Goal: Task Accomplishment & Management: Complete application form

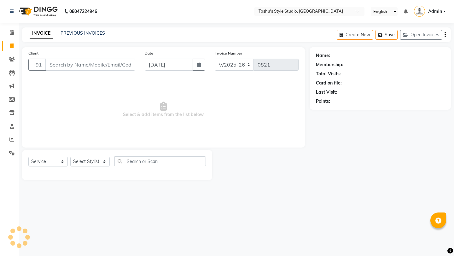
select select "5375"
select select "service"
click at [111, 63] on input "Client" at bounding box center [90, 65] width 90 height 12
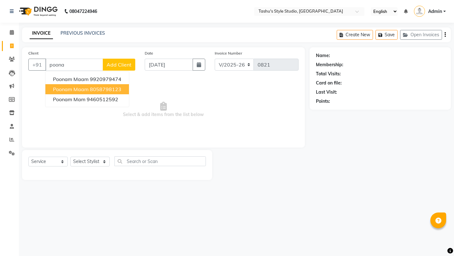
click at [107, 88] on ngb-highlight "8058798123" at bounding box center [106, 89] width 32 height 6
type input "8058798123"
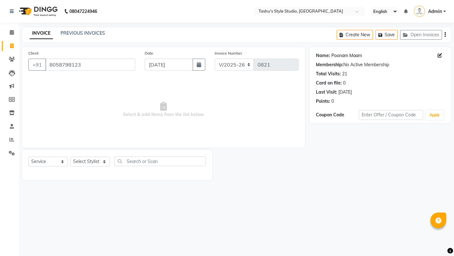
click at [344, 53] on link "Poonam Maam" at bounding box center [347, 55] width 31 height 7
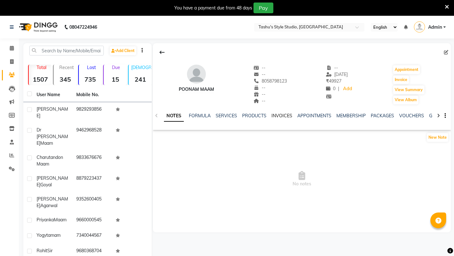
click at [278, 113] on link "INVOICES" at bounding box center [282, 116] width 21 height 6
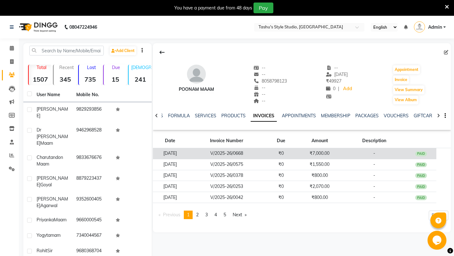
click at [288, 150] on td "₹0" at bounding box center [281, 153] width 31 height 11
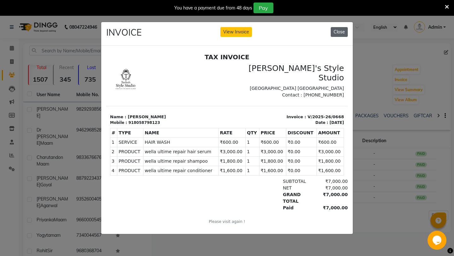
click at [339, 34] on button "Close" at bounding box center [339, 32] width 17 height 10
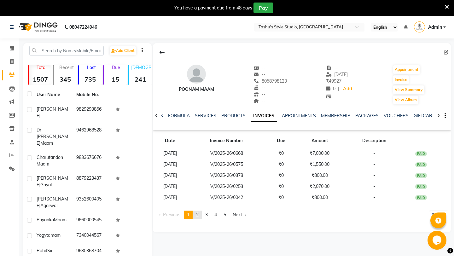
click at [198, 217] on span "2" at bounding box center [197, 215] width 3 height 6
click at [208, 215] on span "3" at bounding box center [206, 215] width 3 height 6
click at [217, 215] on span "4" at bounding box center [216, 215] width 3 height 6
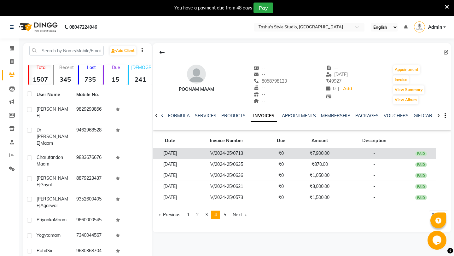
click at [238, 155] on td "V/2024-25/0713" at bounding box center [226, 153] width 78 height 11
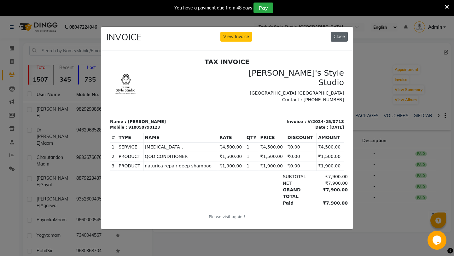
click at [341, 37] on button "Close" at bounding box center [339, 37] width 17 height 10
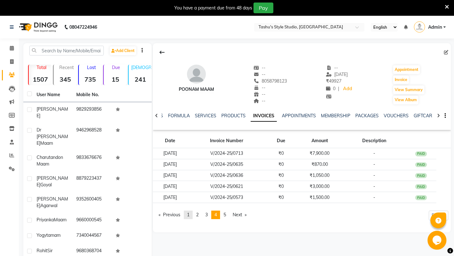
click at [188, 215] on span "1" at bounding box center [188, 215] width 3 height 6
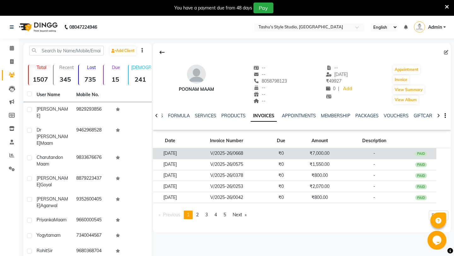
click at [188, 154] on td "[DATE]" at bounding box center [170, 153] width 35 height 11
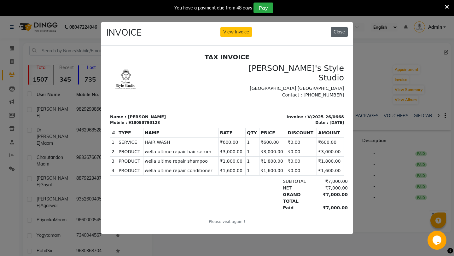
click at [342, 31] on button "Close" at bounding box center [339, 32] width 17 height 10
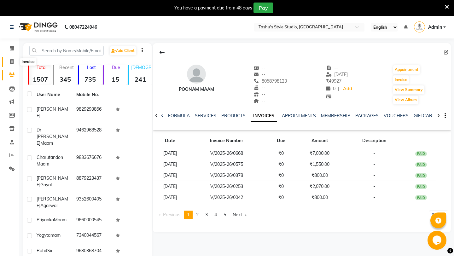
click at [11, 62] on icon at bounding box center [11, 61] width 3 height 5
select select "service"
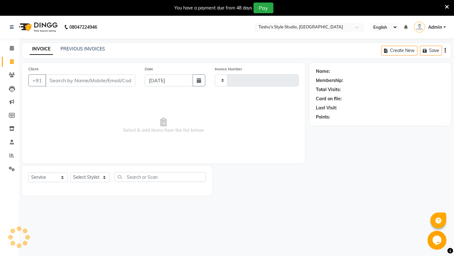
scroll to position [16, 0]
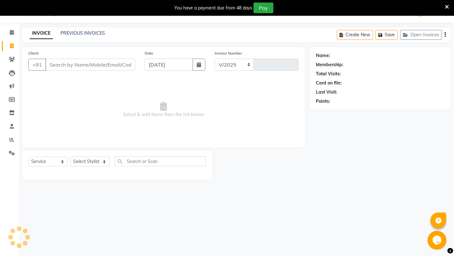
select select "5375"
type input "0821"
click at [63, 65] on input "Client" at bounding box center [90, 65] width 90 height 12
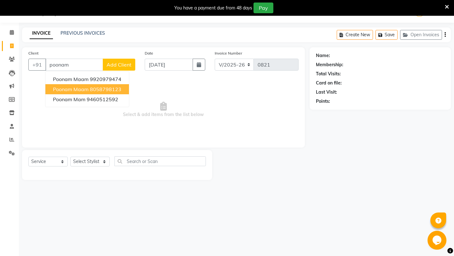
click at [82, 86] on span "Poonam Maam" at bounding box center [71, 89] width 36 height 6
type input "8058798123"
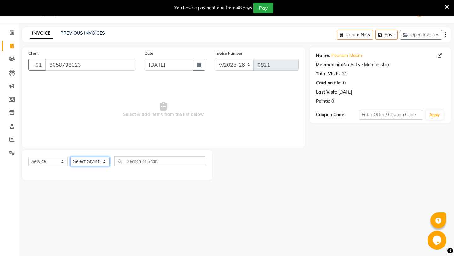
click at [85, 160] on select "Select Stylist [PERSON_NAME] AUNTY bandana manoj [PERSON_NAME] [PERSON_NAME] [P…" at bounding box center [89, 162] width 39 height 10
select select "79407"
click at [70, 157] on select "Select Stylist [PERSON_NAME] AUNTY bandana manoj [PERSON_NAME] [PERSON_NAME] [P…" at bounding box center [89, 162] width 39 height 10
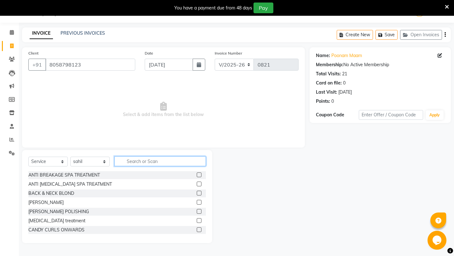
click at [134, 160] on input "text" at bounding box center [160, 161] width 91 height 10
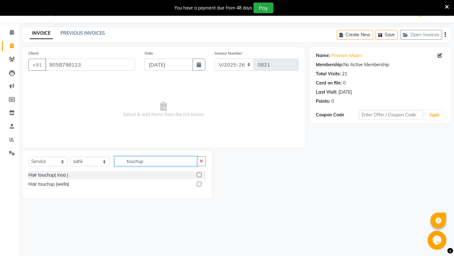
type input "touchup"
click at [199, 185] on label at bounding box center [199, 184] width 5 height 5
click at [199, 185] on input "checkbox" at bounding box center [199, 184] width 4 height 4
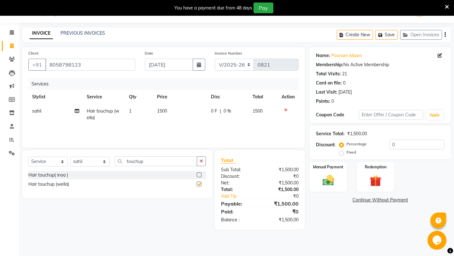
checkbox input "false"
click at [202, 159] on icon "button" at bounding box center [201, 161] width 3 height 4
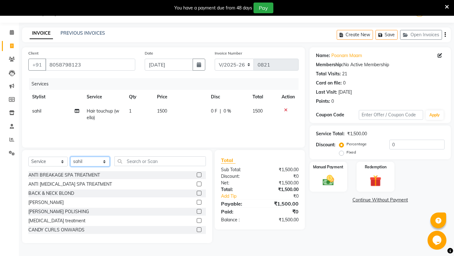
click at [97, 161] on select "Select Stylist [PERSON_NAME] AUNTY bandana manoj [PERSON_NAME] [PERSON_NAME] [P…" at bounding box center [89, 162] width 39 height 10
select select "35724"
click at [70, 157] on select "Select Stylist [PERSON_NAME] AUNTY bandana manoj [PERSON_NAME] [PERSON_NAME] [P…" at bounding box center [89, 162] width 39 height 10
click at [135, 162] on input "text" at bounding box center [160, 161] width 91 height 10
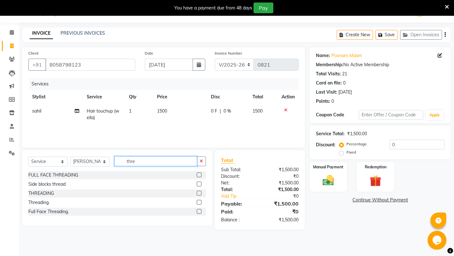
type input "thre"
click at [199, 192] on label at bounding box center [199, 193] width 5 height 5
click at [199, 192] on input "checkbox" at bounding box center [199, 193] width 4 height 4
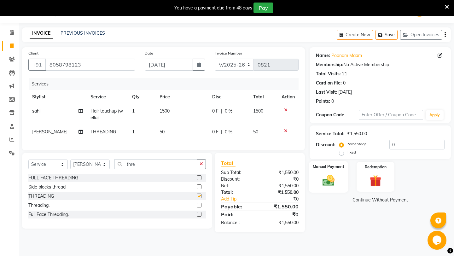
checkbox input "false"
click at [323, 175] on img at bounding box center [329, 181] width 20 height 14
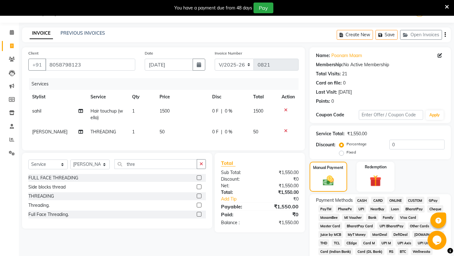
click at [361, 205] on span "UPI" at bounding box center [361, 208] width 10 height 7
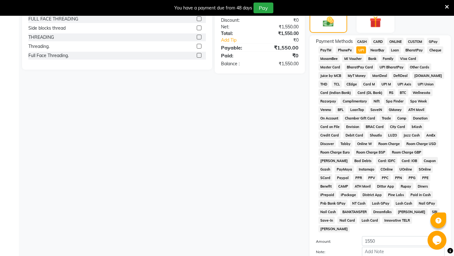
scroll to position [212, 0]
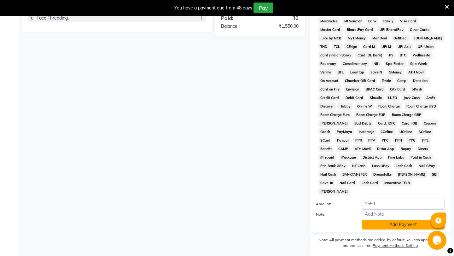
click at [390, 220] on button "Add Payment" at bounding box center [403, 225] width 83 height 10
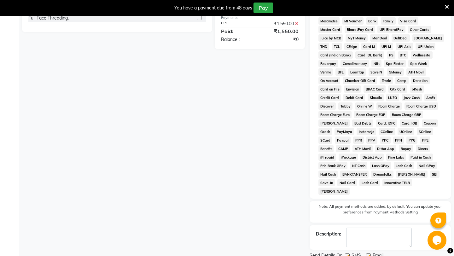
click at [368, 254] on label at bounding box center [368, 256] width 5 height 5
click at [368, 254] on input "checkbox" at bounding box center [368, 256] width 4 height 4
checkbox input "false"
click at [348, 254] on label at bounding box center [347, 256] width 5 height 5
click at [348, 254] on input "checkbox" at bounding box center [347, 256] width 4 height 4
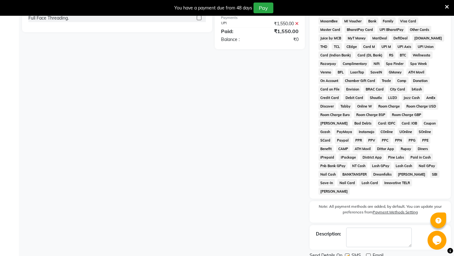
checkbox input "false"
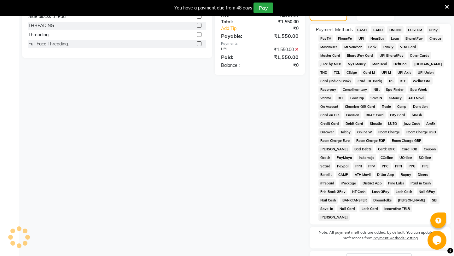
scroll to position [221, 0]
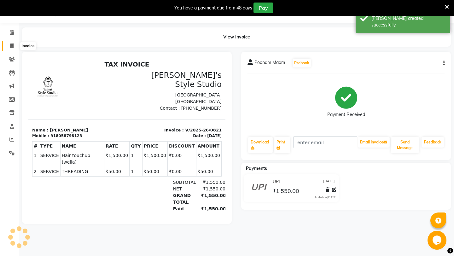
click at [8, 44] on span at bounding box center [11, 46] width 11 height 7
select select "5375"
select select "service"
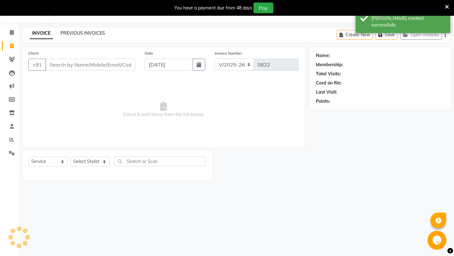
click at [85, 33] on link "PREVIOUS INVOICES" at bounding box center [83, 33] width 44 height 6
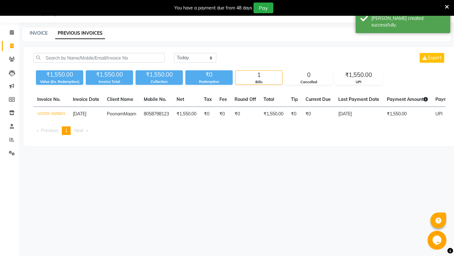
click at [448, 7] on icon at bounding box center [447, 7] width 4 height 6
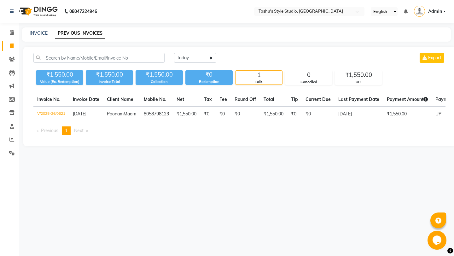
click at [12, 45] on icon at bounding box center [11, 46] width 3 height 5
select select "service"
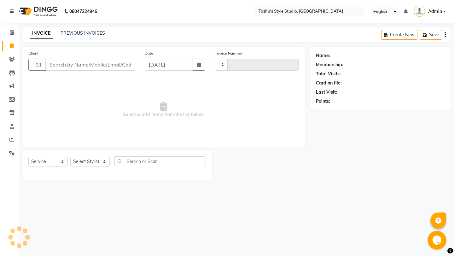
type input "0822"
select select "5375"
